Goal: Transaction & Acquisition: Subscribe to service/newsletter

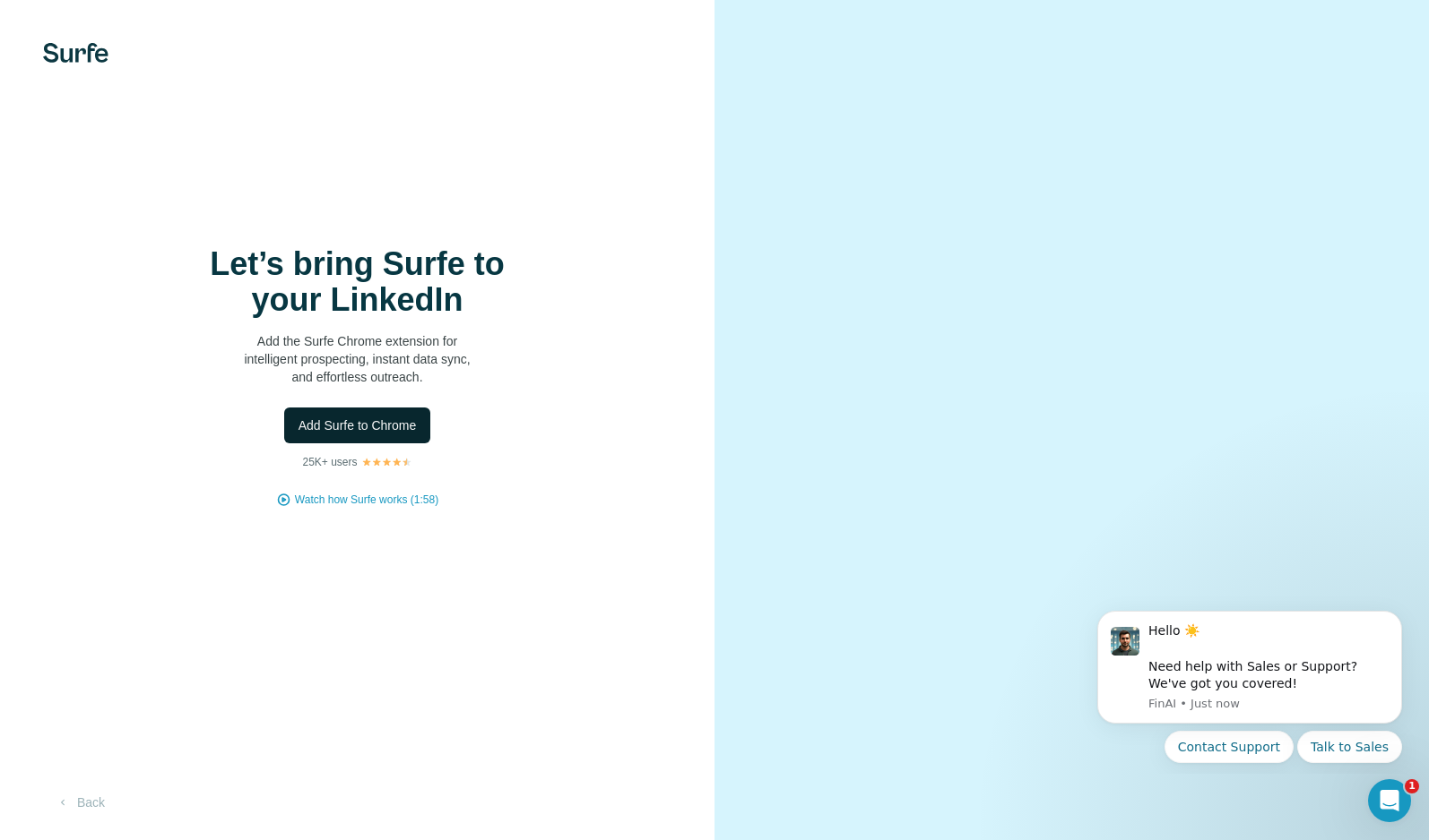
click at [369, 427] on span "Add Surfe to Chrome" at bounding box center [357, 426] width 118 height 18
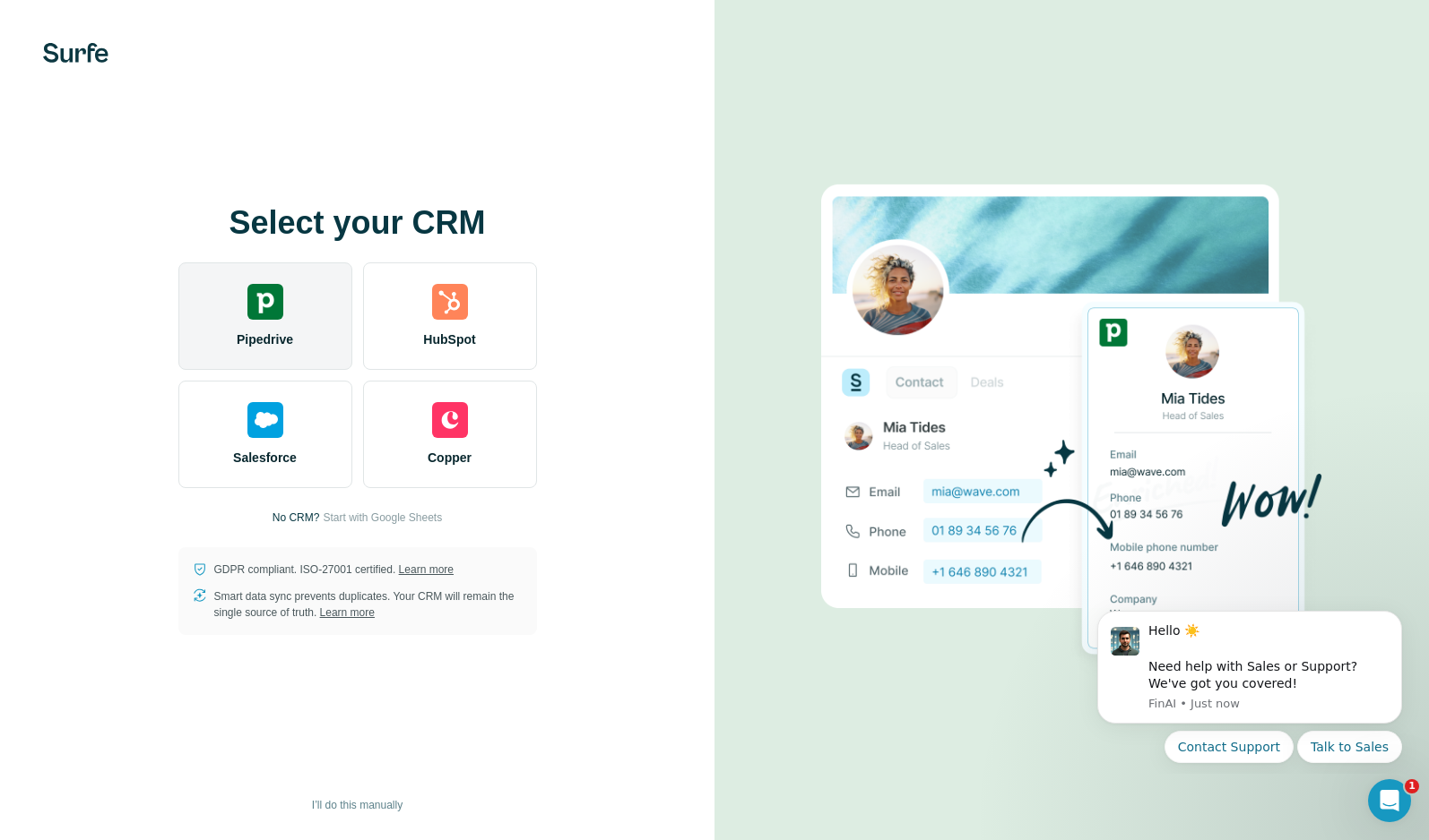
click at [282, 334] on span "Pipedrive" at bounding box center [264, 340] width 56 height 18
